Goal: Task Accomplishment & Management: Manage account settings

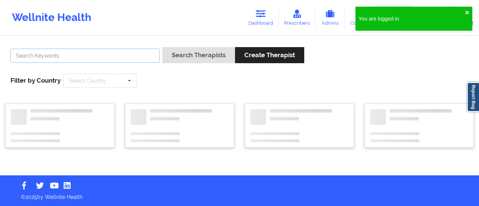
click at [93, 58] on input "text" at bounding box center [84, 56] width 149 height 14
paste input "[PERSON_NAME]"
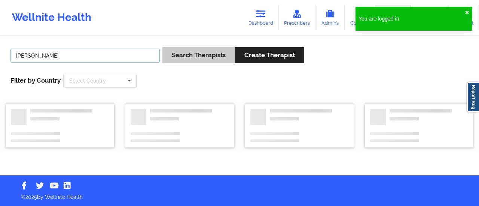
type input "[PERSON_NAME]"
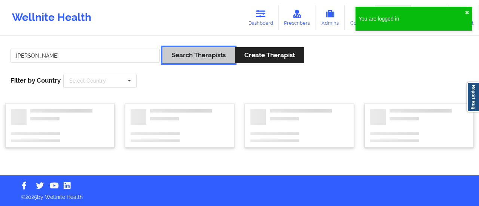
click at [193, 63] on button "Search Therapists" at bounding box center [198, 55] width 73 height 16
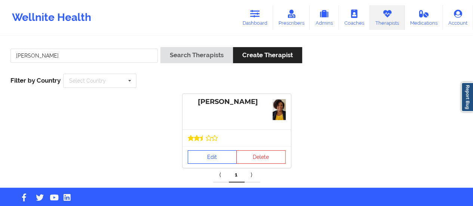
click at [211, 154] on link "Edit" at bounding box center [212, 156] width 49 height 13
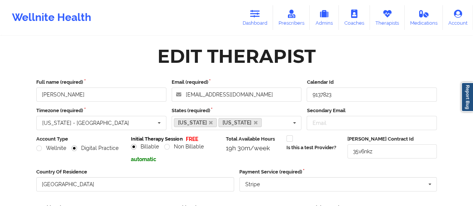
scroll to position [37, 0]
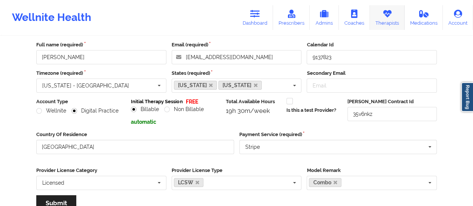
click at [378, 12] on link "Therapists" at bounding box center [387, 17] width 35 height 25
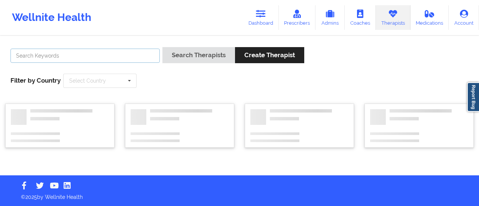
click at [80, 54] on input "text" at bounding box center [84, 56] width 149 height 14
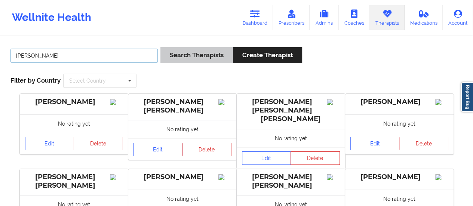
type input "[PERSON_NAME]"
click at [208, 61] on button "Search Therapists" at bounding box center [197, 55] width 73 height 16
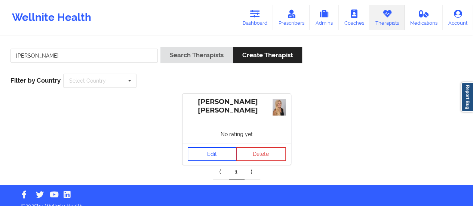
click at [225, 157] on link "Edit" at bounding box center [212, 153] width 49 height 13
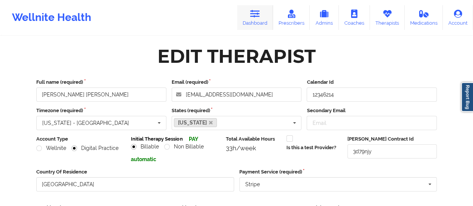
click at [266, 18] on link "Dashboard" at bounding box center [255, 17] width 36 height 25
